Goal: Ask a question

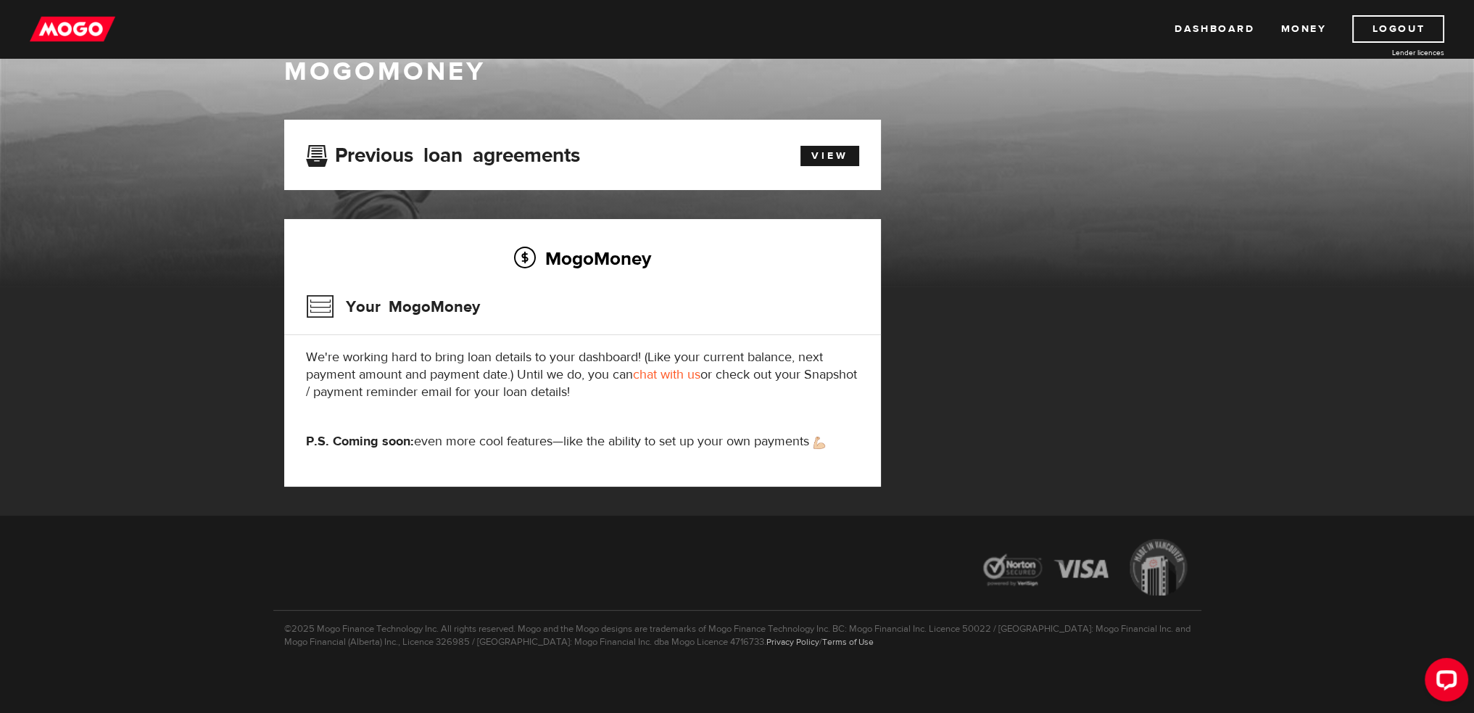
scroll to position [44, 0]
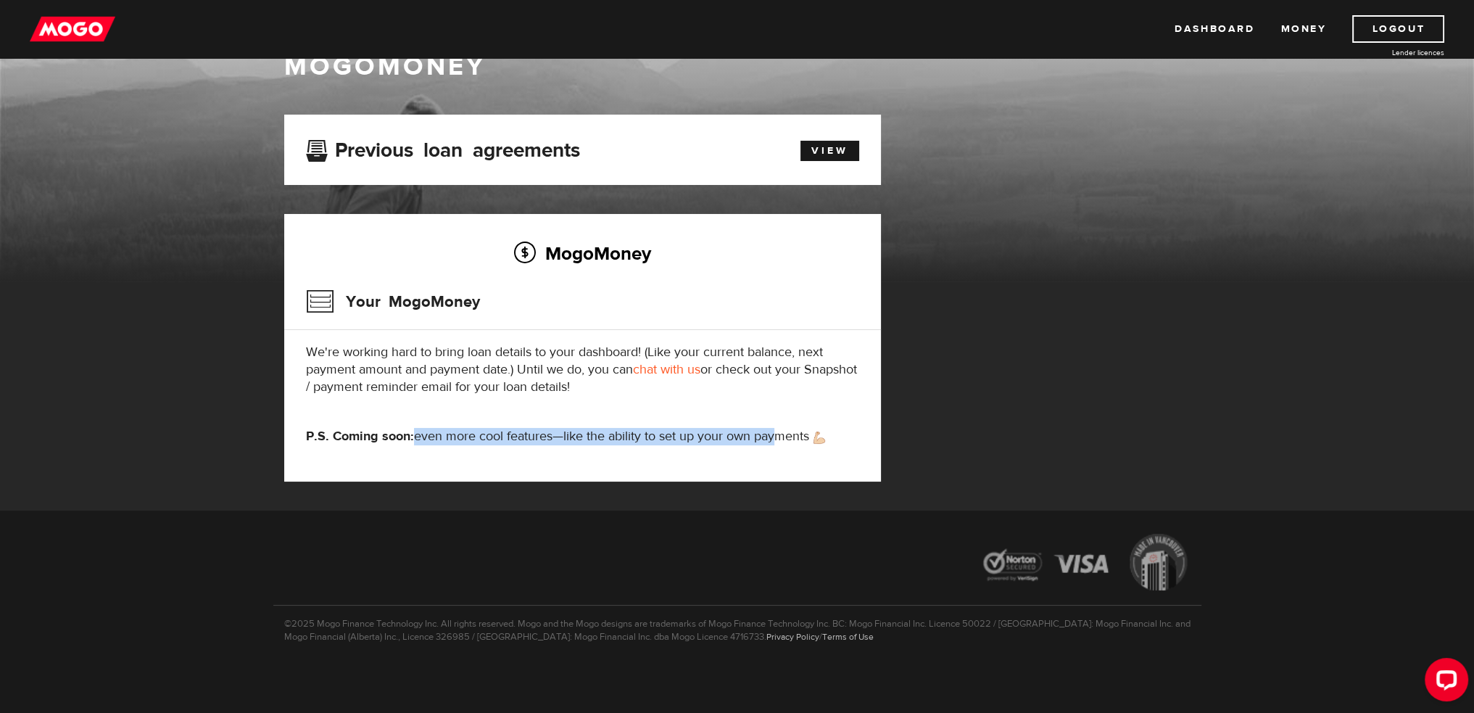
drag, startPoint x: 412, startPoint y: 431, endPoint x: 787, endPoint y: 436, distance: 375.6
click at [778, 436] on p "P.S. Coming soon: even more cool features—like the ability to set up your own p…" at bounding box center [582, 436] width 553 height 17
click at [584, 452] on div "MogoMoney Your MogoMoney We're working hard to bring loan details to your dashb…" at bounding box center [582, 348] width 597 height 268
click at [670, 365] on link "chat with us" at bounding box center [666, 369] width 67 height 17
click at [1305, 33] on link "Money" at bounding box center [1303, 29] width 46 height 28
